Goal: Use online tool/utility: Utilize a website feature to perform a specific function

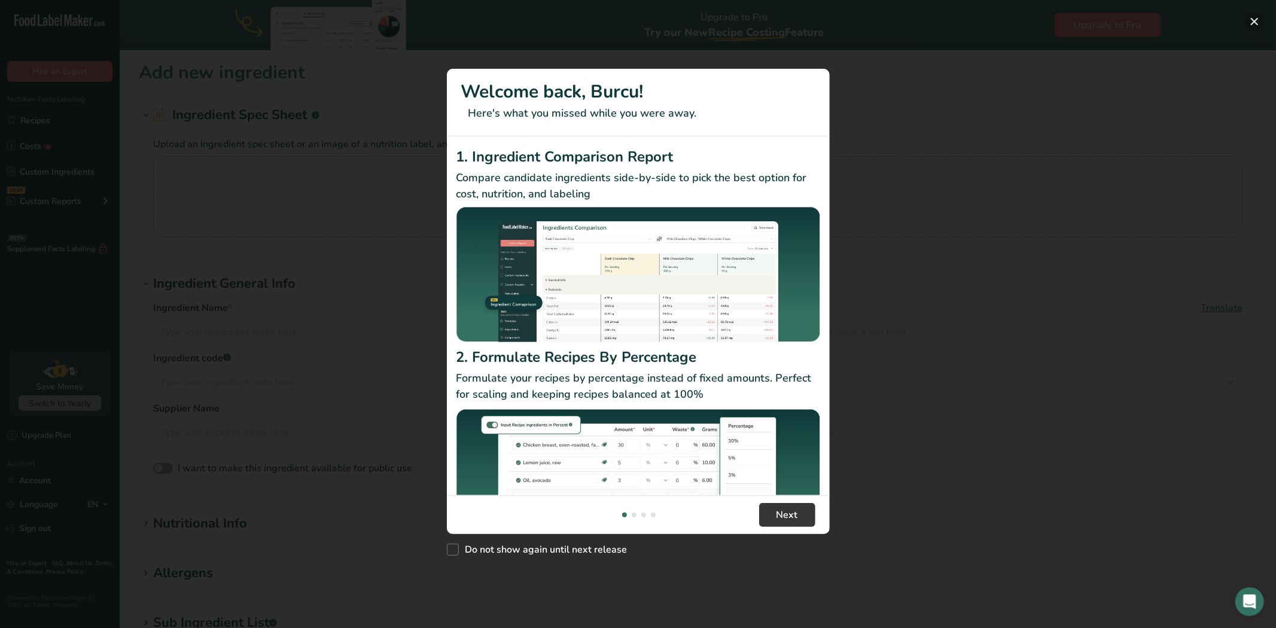
click at [1256, 19] on button "New Features" at bounding box center [1254, 21] width 19 height 19
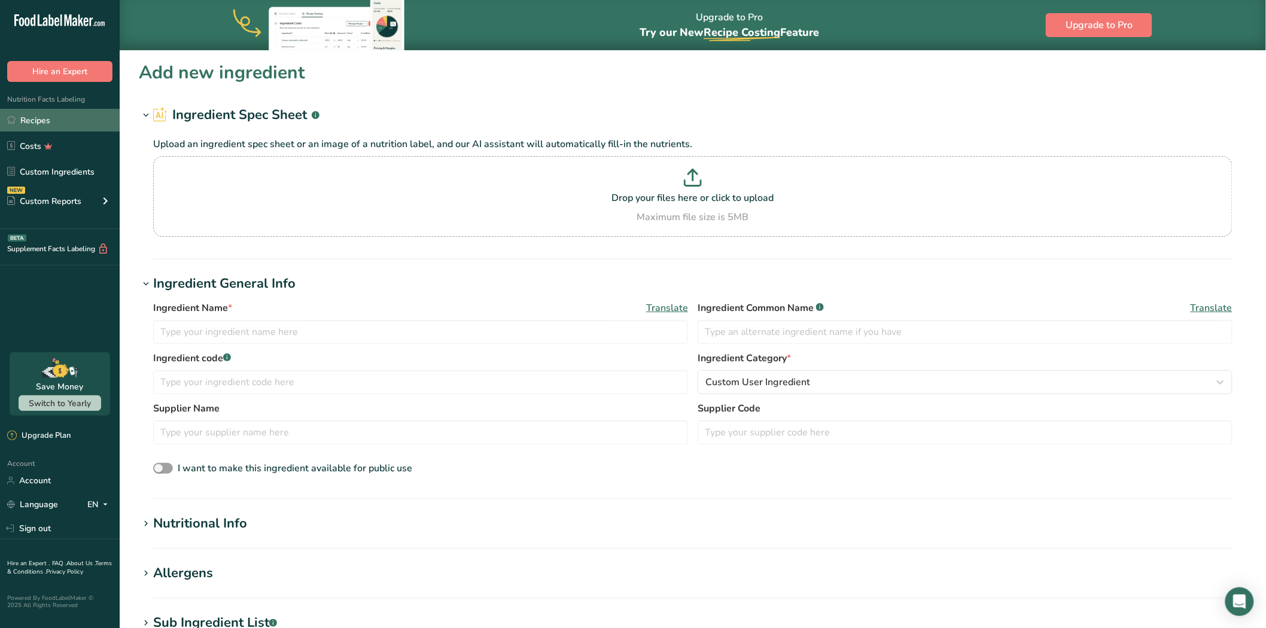
click at [73, 115] on link "Recipes" at bounding box center [60, 120] width 120 height 23
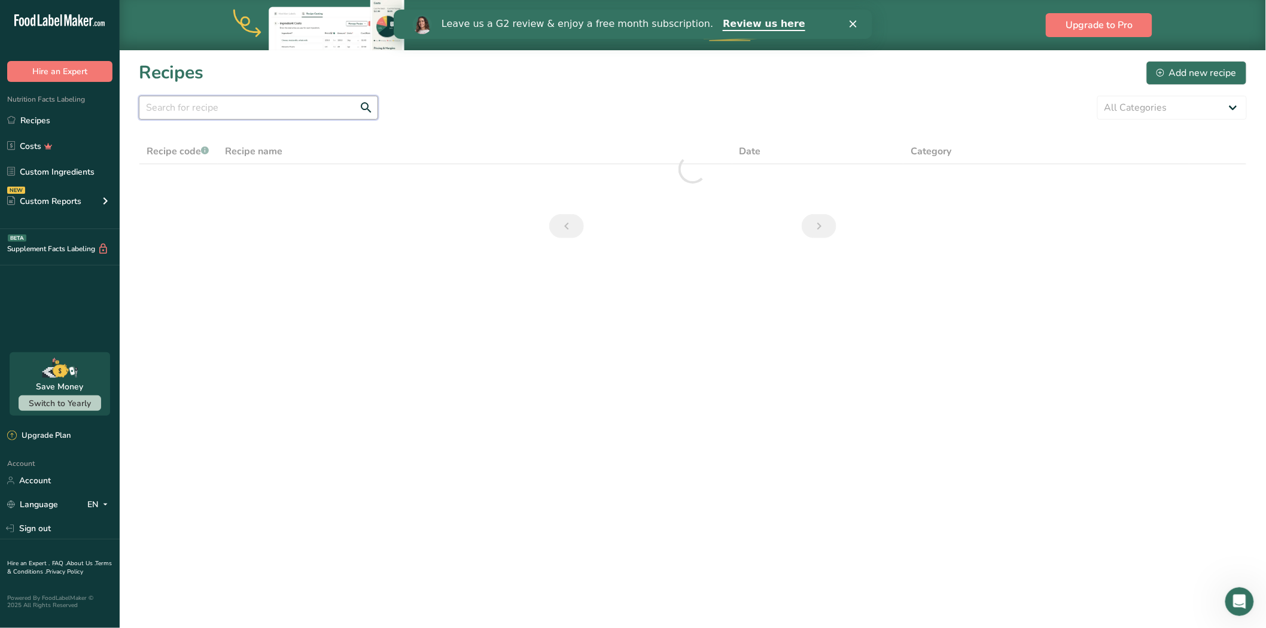
click at [188, 114] on input "text" at bounding box center [258, 108] width 239 height 24
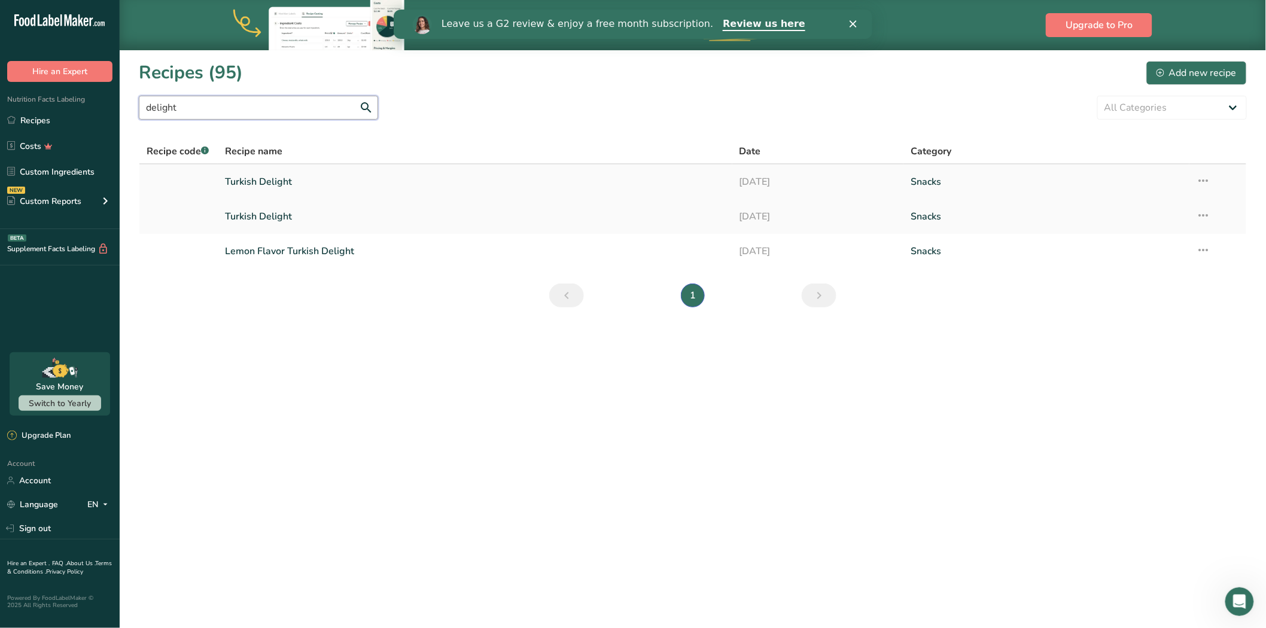
type input "delight"
click at [349, 176] on link "Turkish Delight" at bounding box center [475, 181] width 500 height 25
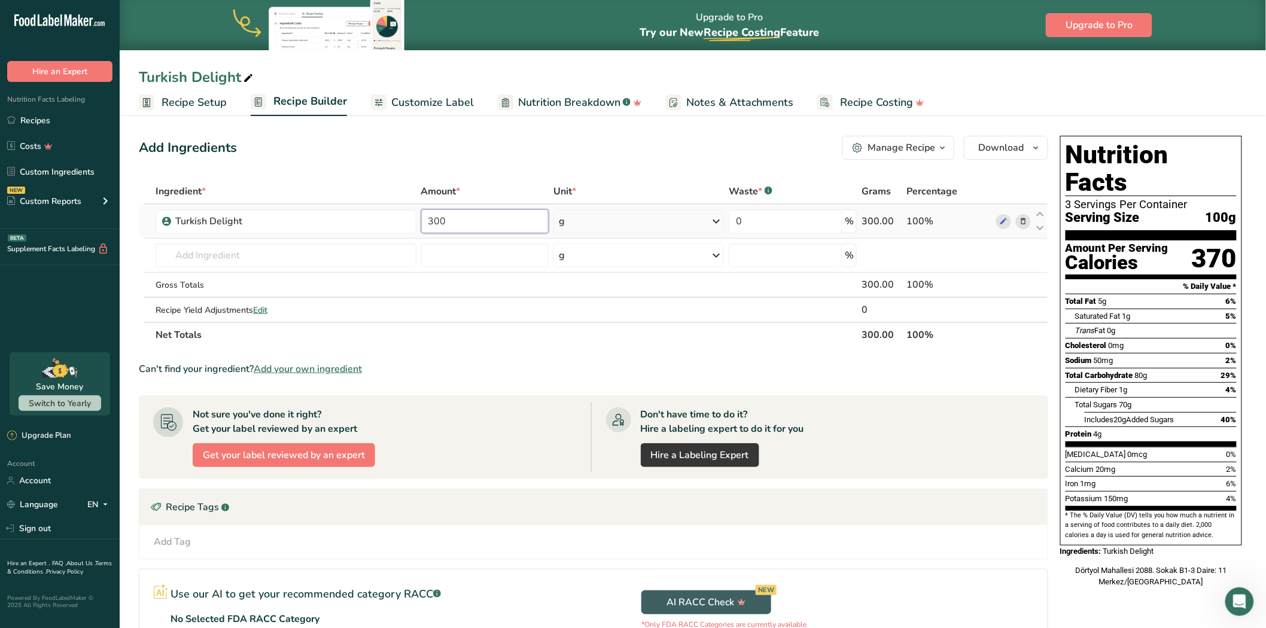
click at [470, 223] on input "300" at bounding box center [484, 221] width 127 height 24
type input "3"
type input "2000"
click at [662, 217] on div "Ingredient * Amount * Unit * Waste * .a-a{fill:#347362;}.b-a{fill:#fff;} Grams …" at bounding box center [593, 263] width 909 height 169
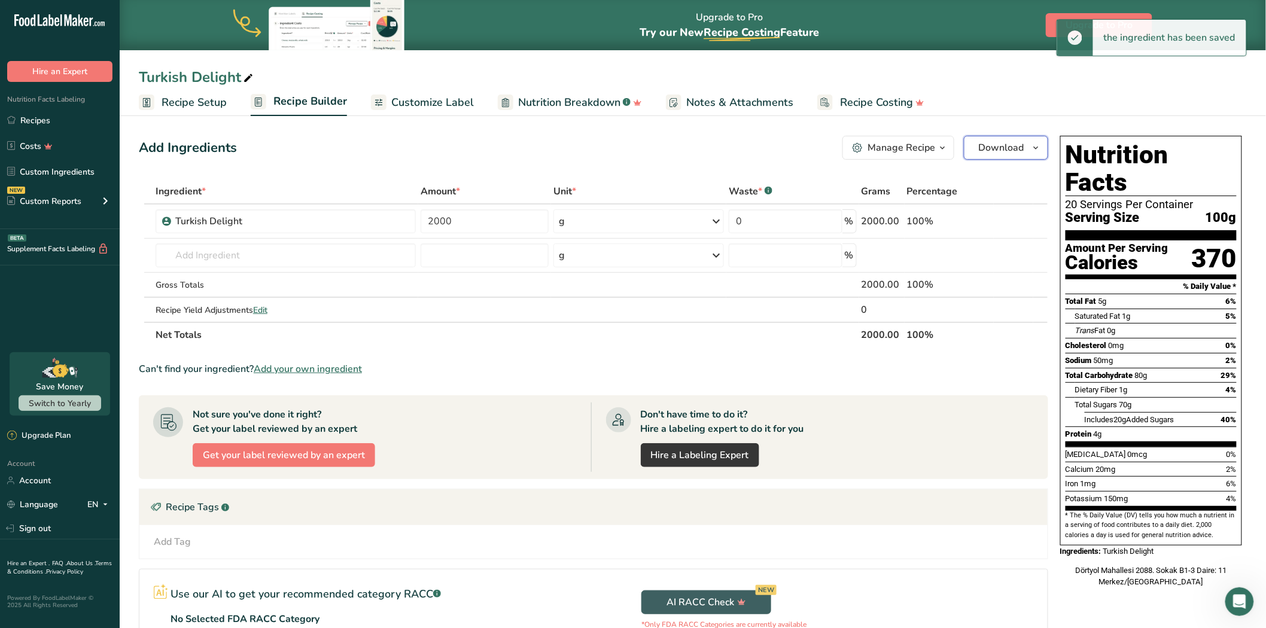
click at [995, 141] on span "Download" at bounding box center [1001, 148] width 45 height 14
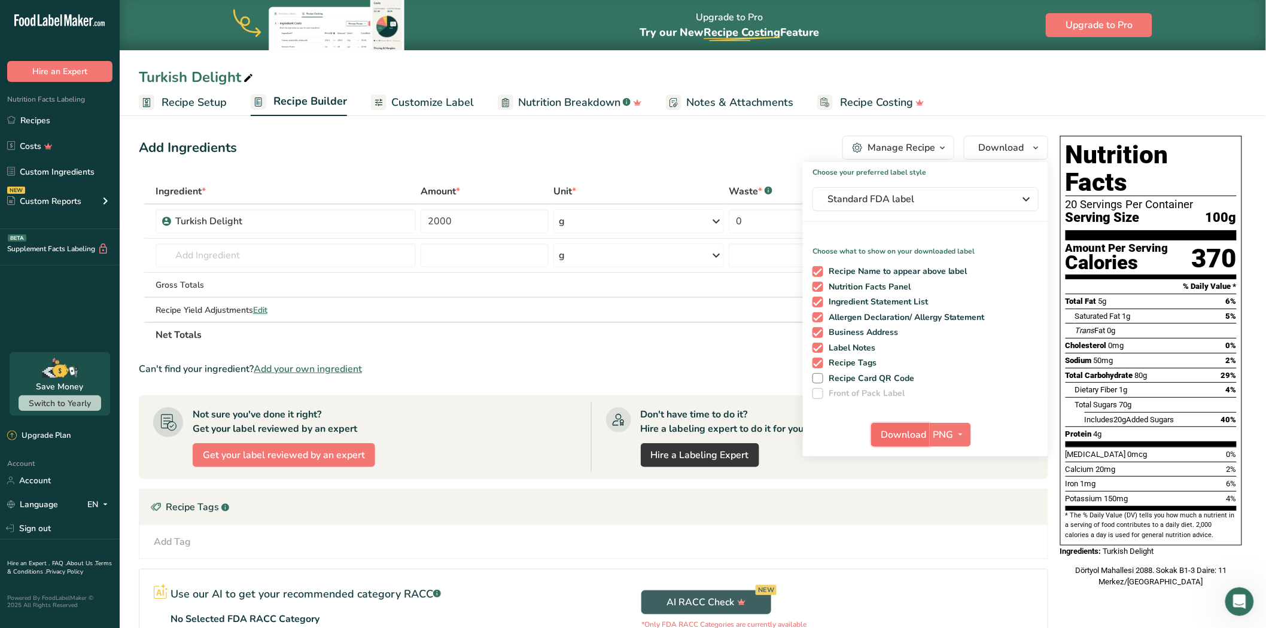
click at [904, 434] on span "Download" at bounding box center [903, 435] width 45 height 14
